Goal: Transaction & Acquisition: Purchase product/service

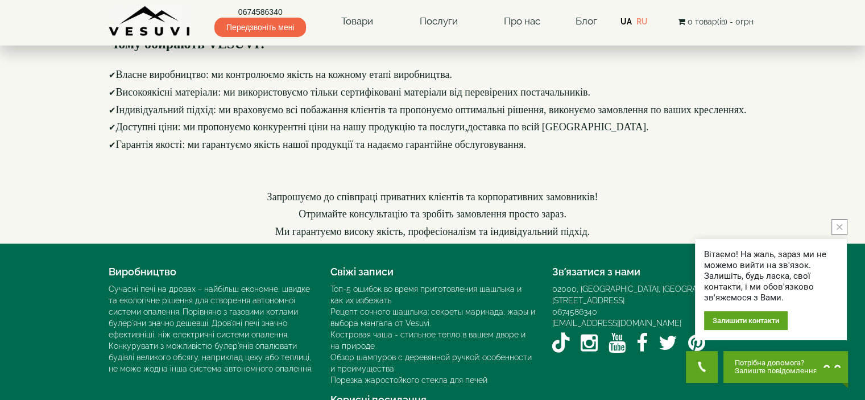
scroll to position [1308, 0]
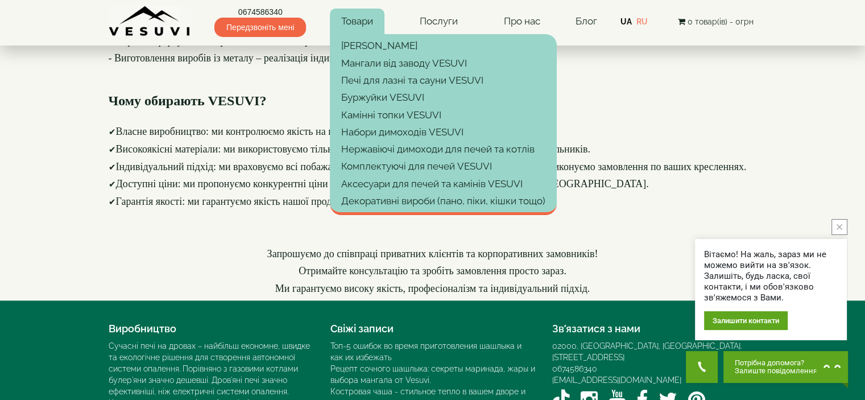
click at [357, 27] on link "Товари" at bounding box center [357, 22] width 55 height 26
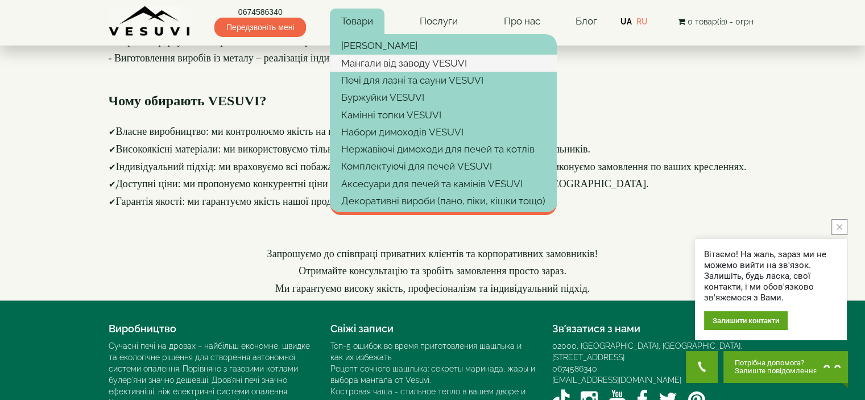
click at [382, 65] on link "Мангали від заводу VESUVI" at bounding box center [443, 63] width 227 height 17
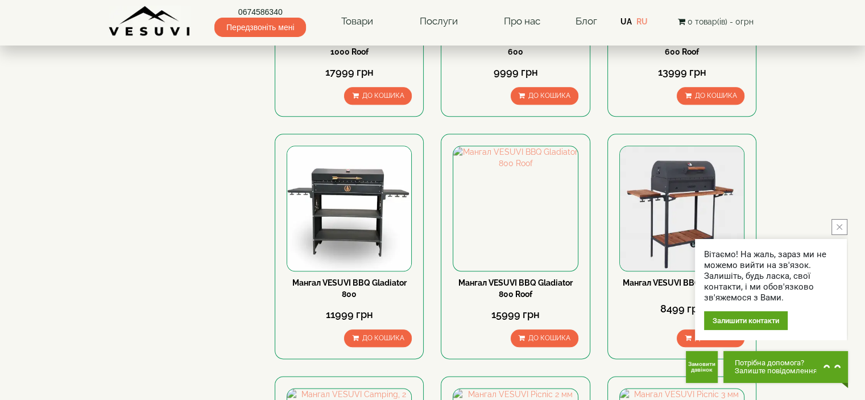
scroll to position [1422, 0]
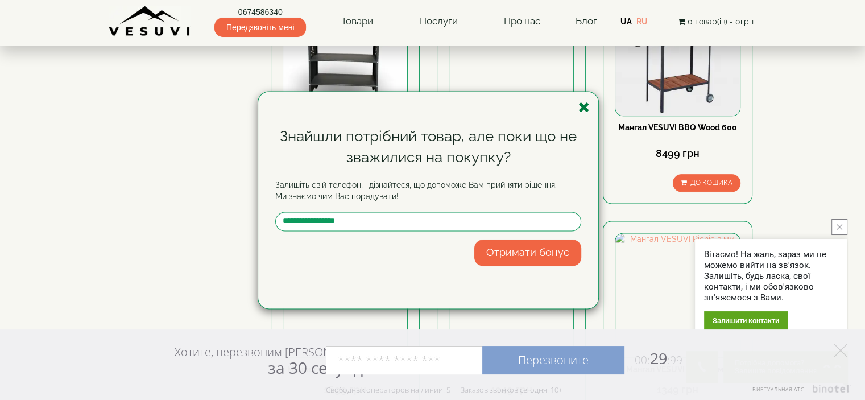
click at [587, 111] on icon "button" at bounding box center [584, 107] width 11 height 14
